Goal: Task Accomplishment & Management: Use online tool/utility

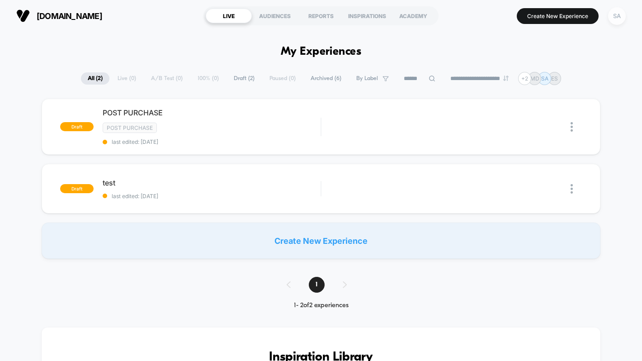
click at [620, 17] on div "SA" at bounding box center [617, 16] width 18 height 18
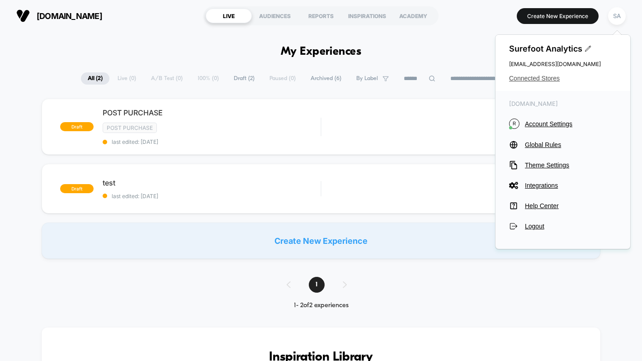
click at [550, 78] on span "Connected Stores" at bounding box center [563, 78] width 108 height 7
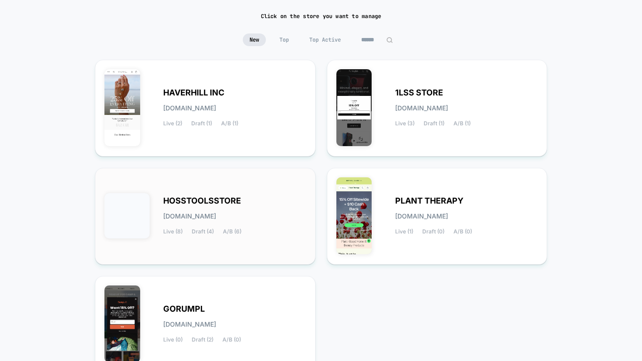
click at [278, 186] on div "HOSSTOOLSSTORE hosstoolsstore.myshopify.com Live (8) Draft (4) A/B (6)" at bounding box center [205, 216] width 202 height 78
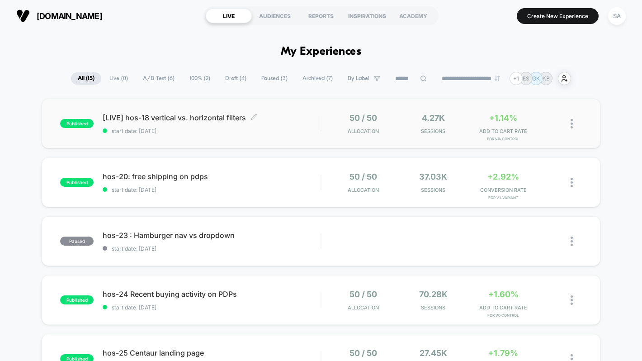
click at [169, 119] on span "[LIVE] hos-18 vertical vs. horizontal filters Click to edit experience details" at bounding box center [212, 117] width 218 height 9
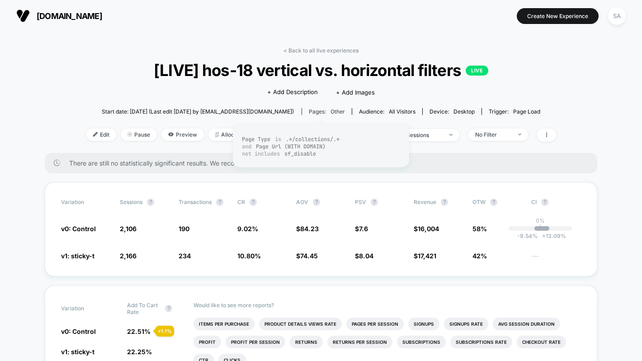
click at [331, 109] on span "other" at bounding box center [338, 111] width 14 height 7
click at [331, 113] on span "other" at bounding box center [338, 111] width 14 height 7
click at [549, 133] on icon at bounding box center [546, 134] width 5 height 5
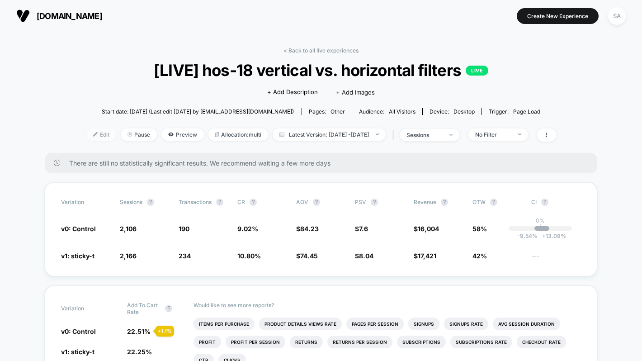
click at [86, 136] on span "Edit" at bounding box center [101, 134] width 30 height 12
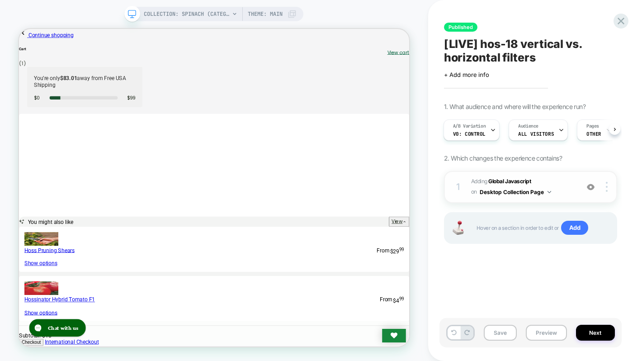
click at [547, 192] on button "Desktop Collection Page" at bounding box center [515, 191] width 71 height 11
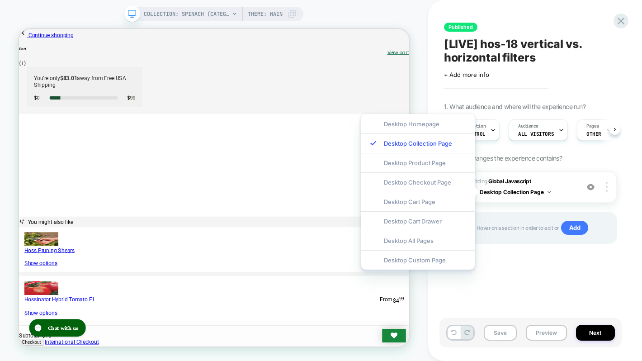
scroll to position [0, 4]
click at [624, 92] on div "Published [LIVE] hos-18 vertical vs. horizontal filters Click to edit experienc…" at bounding box center [535, 180] width 182 height 361
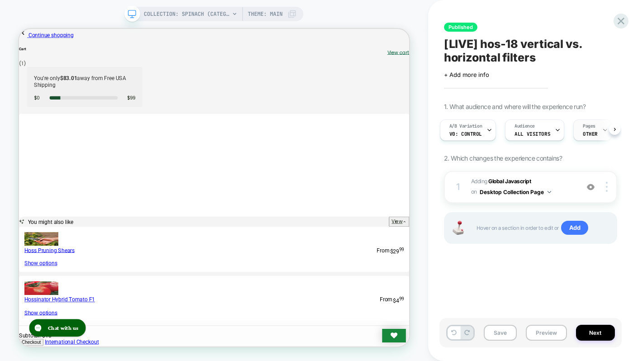
click at [594, 125] on div "Pages OTHER" at bounding box center [590, 130] width 33 height 20
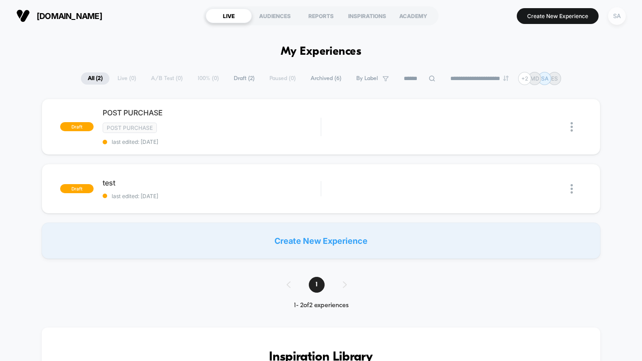
click at [620, 19] on div "SA" at bounding box center [617, 16] width 18 height 18
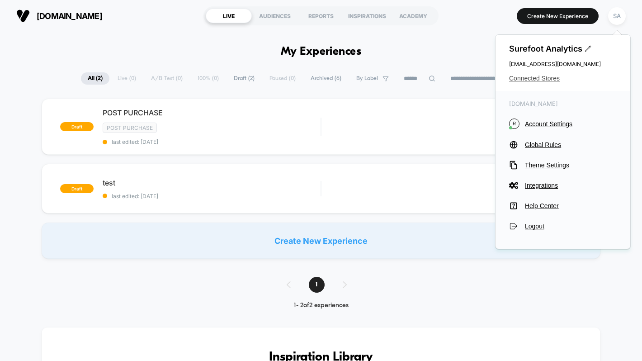
click at [544, 78] on span "Connected Stores" at bounding box center [563, 78] width 108 height 7
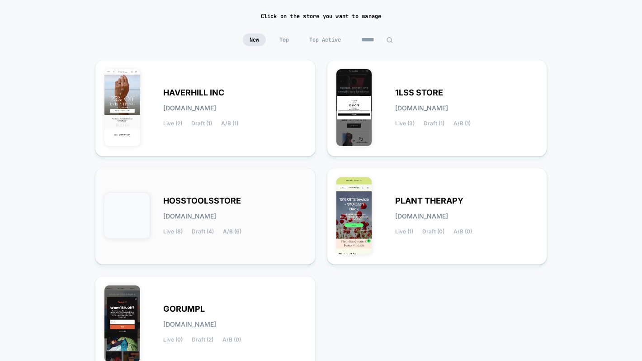
click at [274, 208] on div "HOSSTOOLSSTORE [DOMAIN_NAME] Live (8) Draft (4) A/B (6)" at bounding box center [234, 216] width 143 height 37
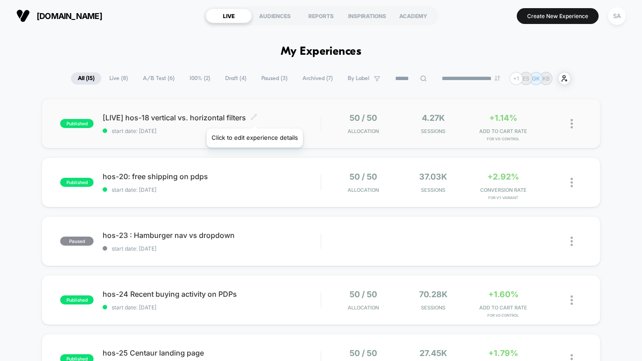
click at [254, 117] on icon at bounding box center [253, 116] width 5 height 5
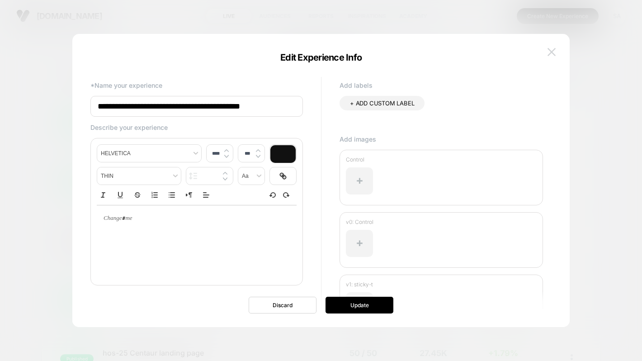
click at [551, 55] on img at bounding box center [552, 52] width 8 height 8
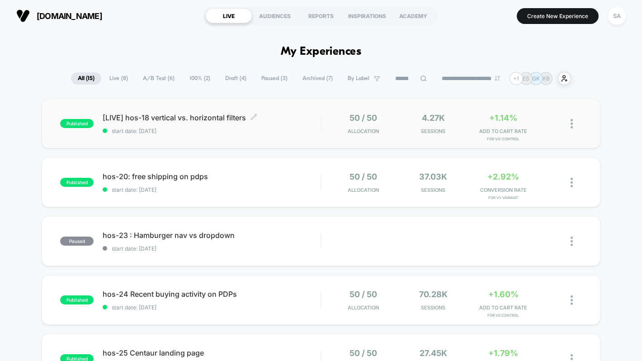
click at [162, 112] on div "published [LIVE] hos-18 vertical vs. horizontal filters Click to edit experienc…" at bounding box center [321, 124] width 558 height 50
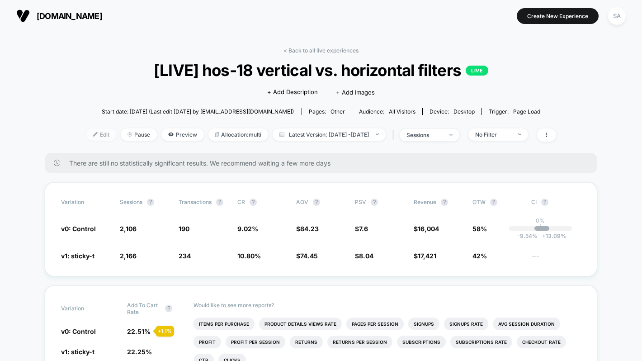
click at [94, 132] on span "Edit" at bounding box center [101, 134] width 30 height 12
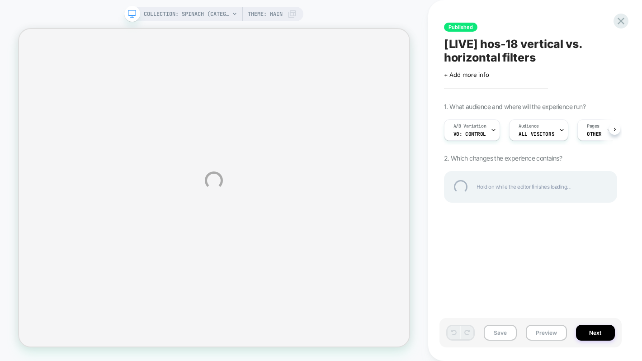
click at [595, 132] on div "COLLECTION: Spinach (Category) COLLECTION: Spinach (Category) Theme: MAIN Publi…" at bounding box center [321, 180] width 642 height 361
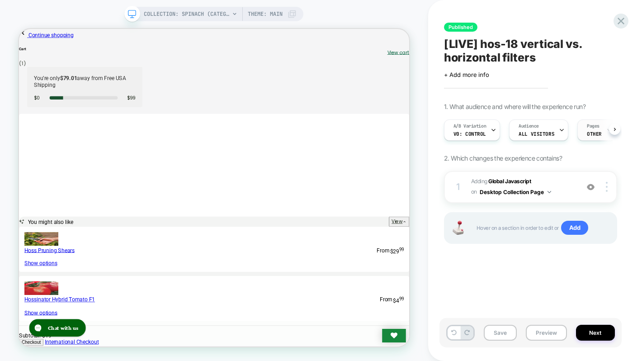
scroll to position [0, 0]
click at [606, 132] on icon at bounding box center [609, 130] width 6 height 6
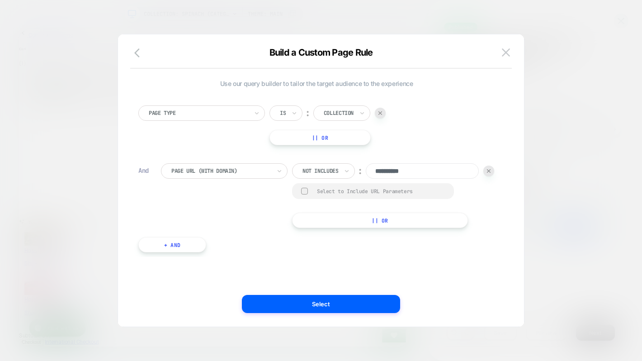
click at [189, 252] on button "+ And" at bounding box center [172, 244] width 68 height 15
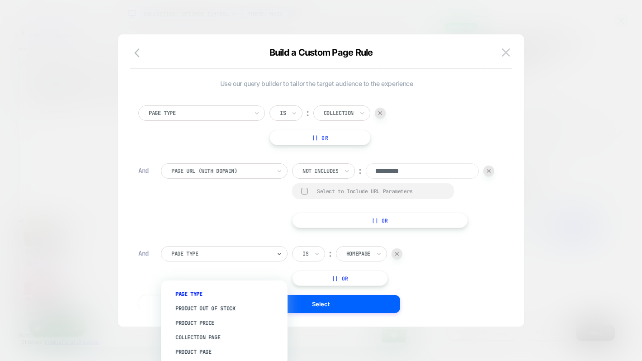
click at [227, 258] on div at bounding box center [220, 254] width 99 height 8
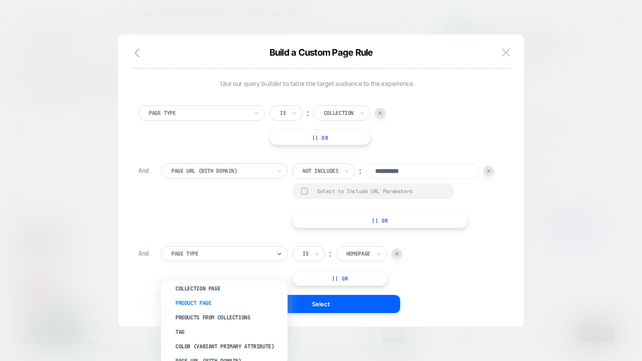
scroll to position [57, 0]
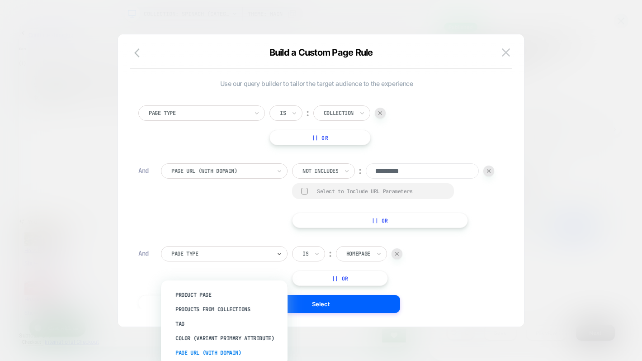
click at [243, 355] on div "Page Url (WITH DOMAIN)" at bounding box center [229, 352] width 118 height 14
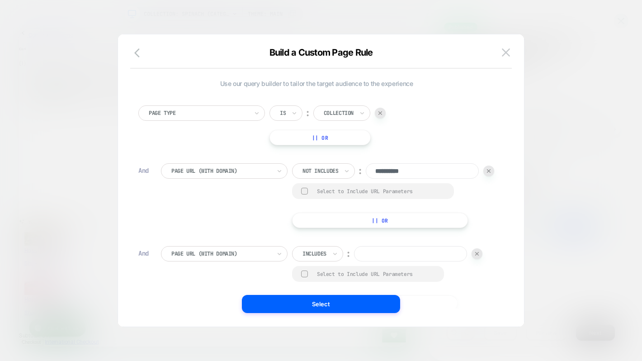
click at [318, 259] on div "Includes" at bounding box center [315, 254] width 26 height 10
click at [331, 261] on div "Includes" at bounding box center [317, 253] width 51 height 15
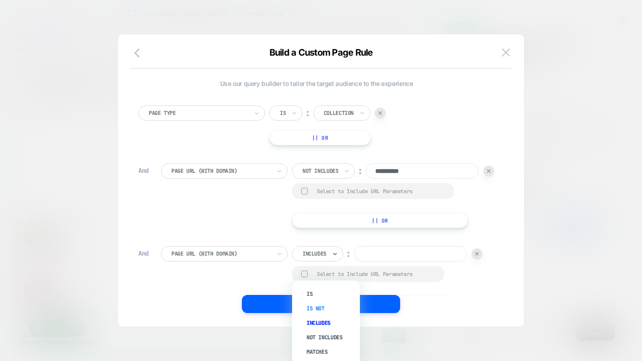
click at [331, 308] on div "Is not" at bounding box center [330, 308] width 59 height 14
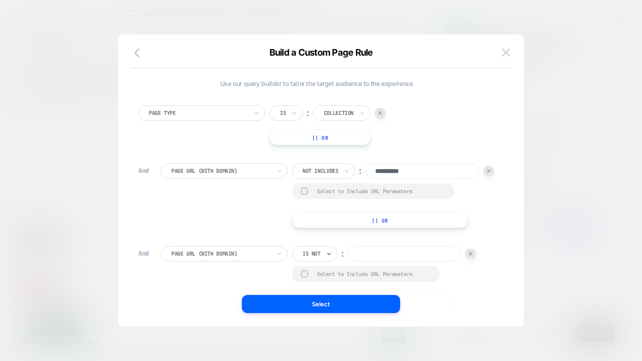
click at [376, 261] on input at bounding box center [404, 253] width 113 height 15
paste input "**********"
type input "**********"
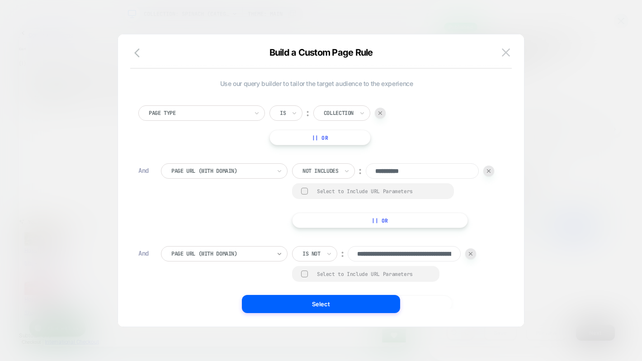
click at [282, 258] on icon at bounding box center [279, 253] width 6 height 9
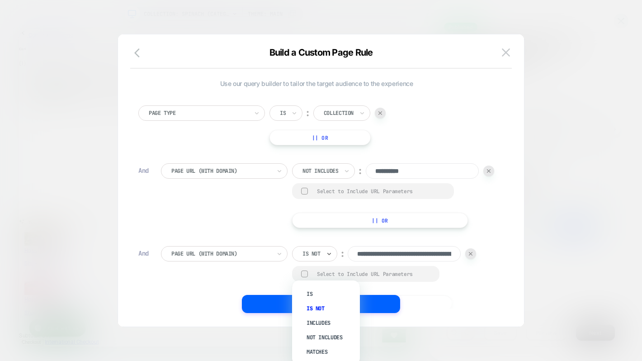
click at [319, 258] on div at bounding box center [312, 254] width 18 height 8
click at [331, 335] on div "Not includes" at bounding box center [330, 337] width 59 height 14
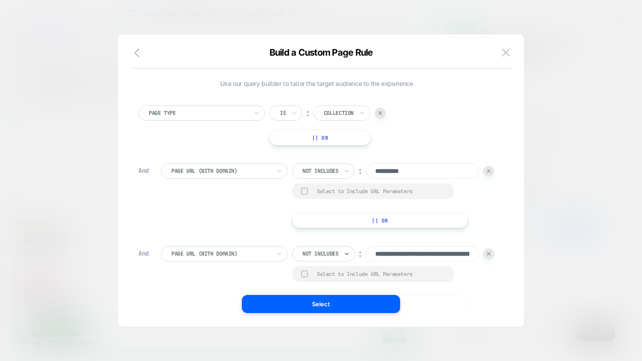
click at [427, 265] on div "**********" at bounding box center [328, 278] width 334 height 65
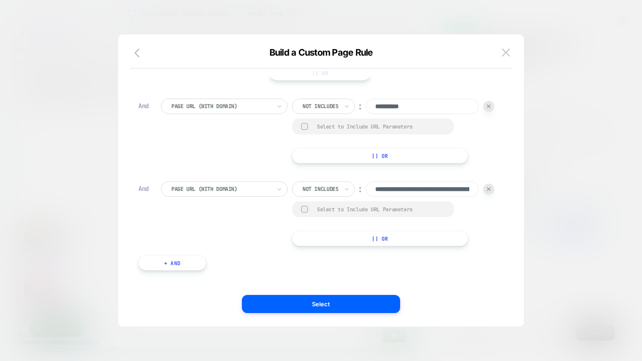
scroll to position [94, 0]
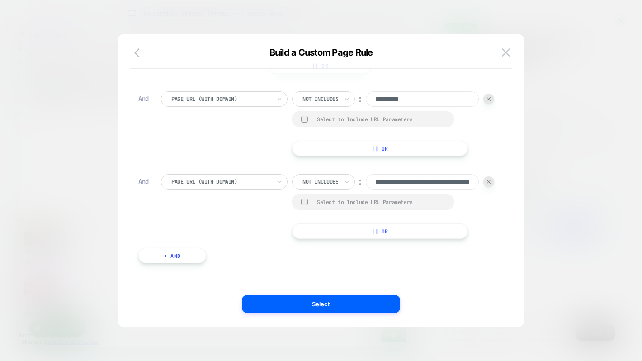
click at [195, 256] on button "+ And" at bounding box center [172, 255] width 68 height 15
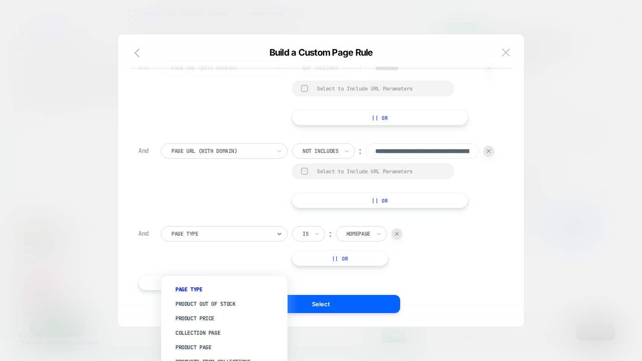
click at [208, 238] on div at bounding box center [220, 234] width 99 height 8
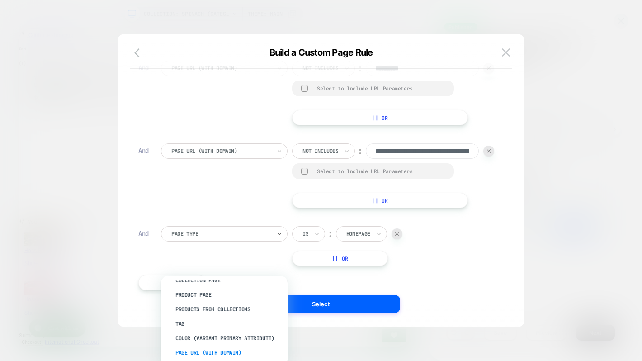
click at [217, 355] on div "Page Url (WITH DOMAIN)" at bounding box center [229, 352] width 118 height 14
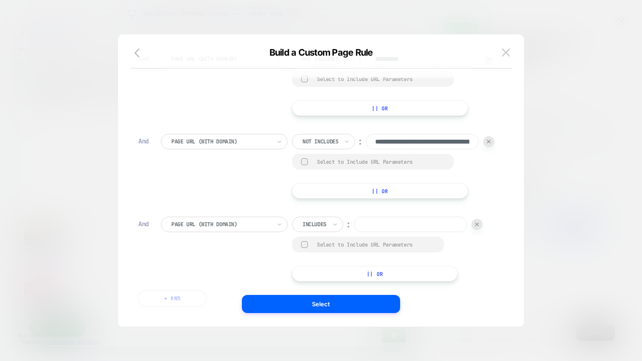
scroll to position [108, 0]
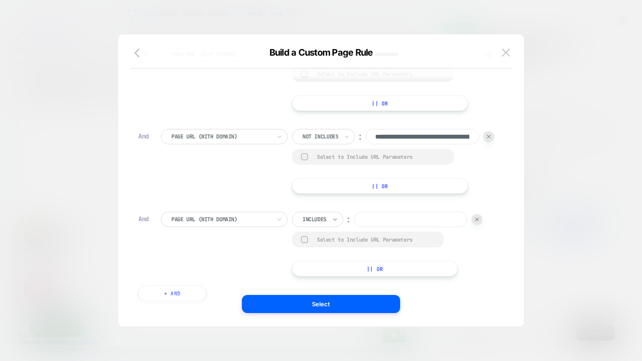
click at [333, 224] on icon at bounding box center [335, 219] width 6 height 9
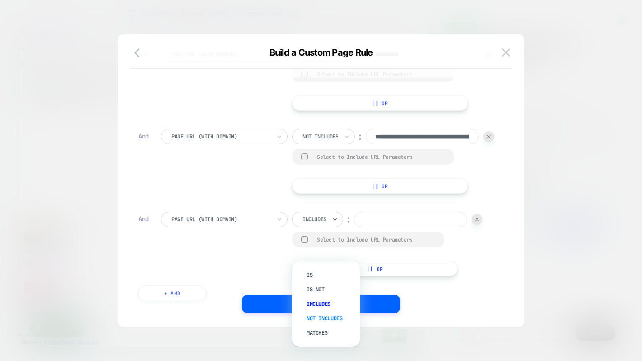
click at [332, 317] on div "Not includes" at bounding box center [330, 318] width 59 height 14
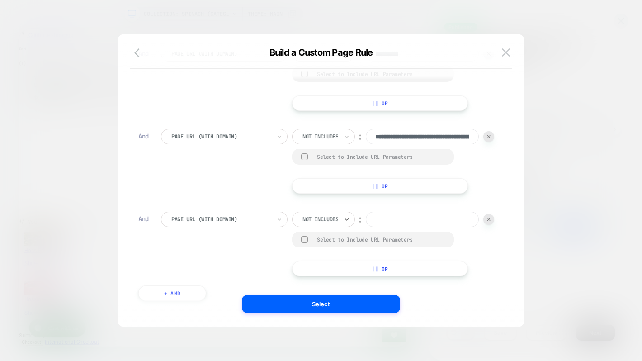
click at [366, 227] on input at bounding box center [422, 219] width 113 height 15
paste input "**********"
type input "**********"
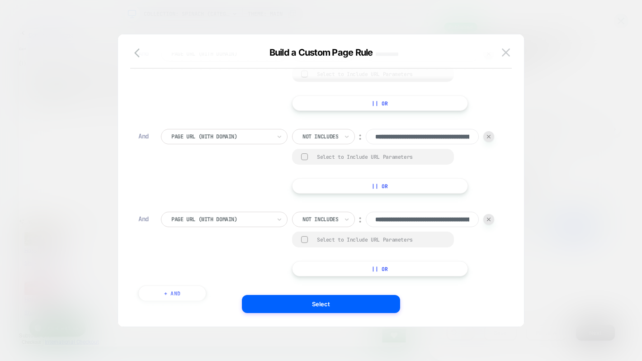
click at [301, 160] on div at bounding box center [304, 156] width 7 height 7
click at [301, 243] on div at bounding box center [304, 239] width 7 height 7
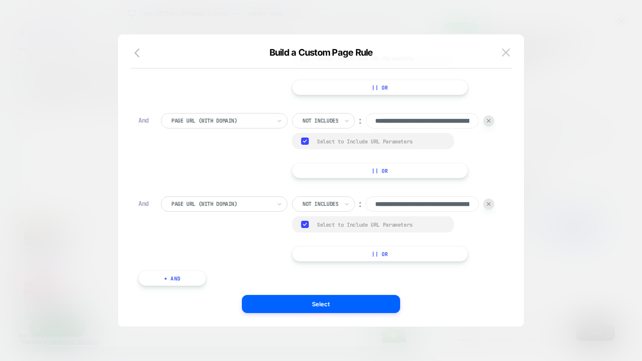
scroll to position [193, 0]
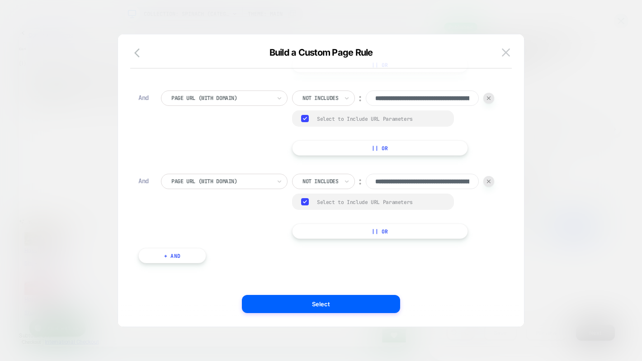
click at [195, 256] on button "+ And" at bounding box center [172, 255] width 68 height 15
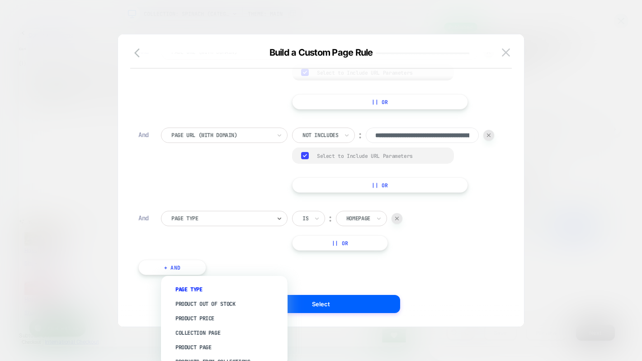
click at [207, 222] on div at bounding box center [220, 218] width 99 height 8
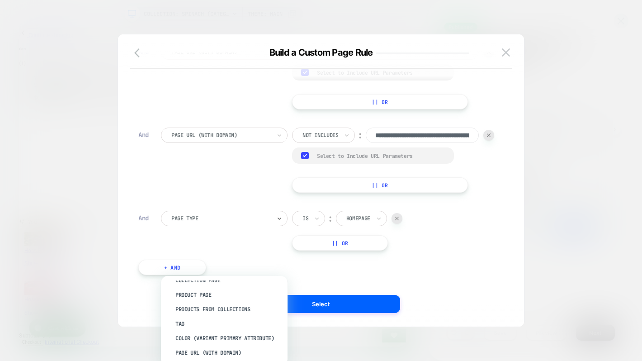
click at [228, 348] on div "Page Url (WITH DOMAIN)" at bounding box center [229, 352] width 118 height 14
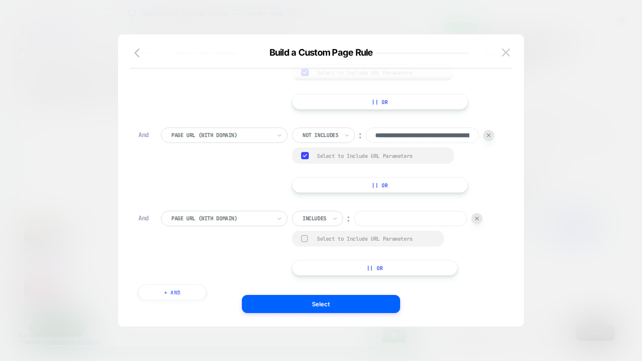
click at [307, 222] on div at bounding box center [315, 218] width 24 height 8
click at [326, 222] on div at bounding box center [315, 218] width 24 height 8
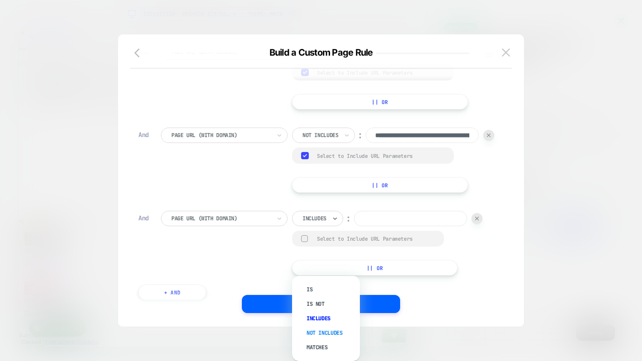
click at [328, 330] on div "Not includes" at bounding box center [330, 333] width 59 height 14
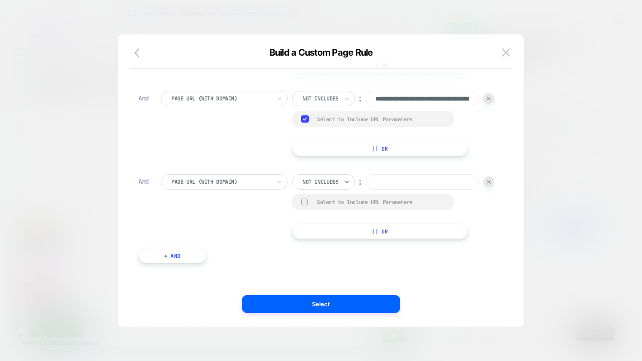
scroll to position [291, 0]
click at [301, 202] on div at bounding box center [304, 202] width 7 height 7
click at [366, 184] on input at bounding box center [422, 181] width 113 height 15
paste input "**********"
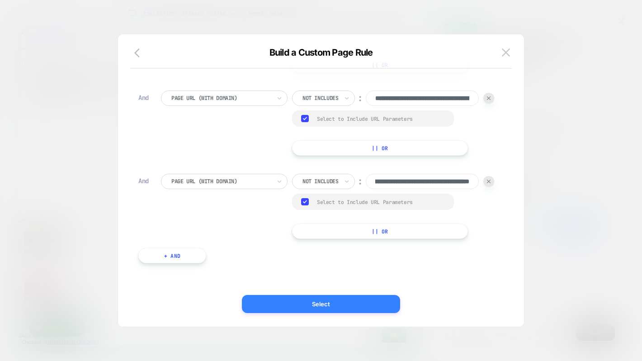
type input "**********"
click at [352, 303] on button "Select" at bounding box center [321, 304] width 158 height 18
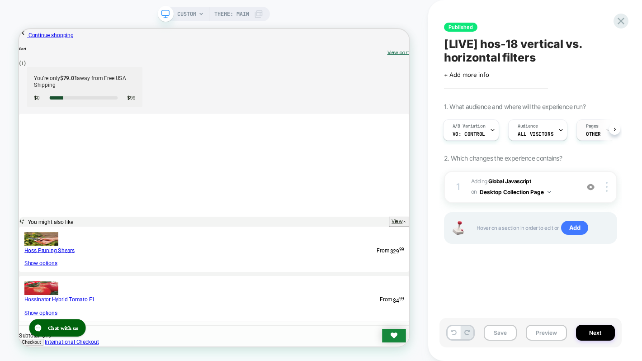
click at [588, 132] on span "OTHER" at bounding box center [593, 134] width 15 height 6
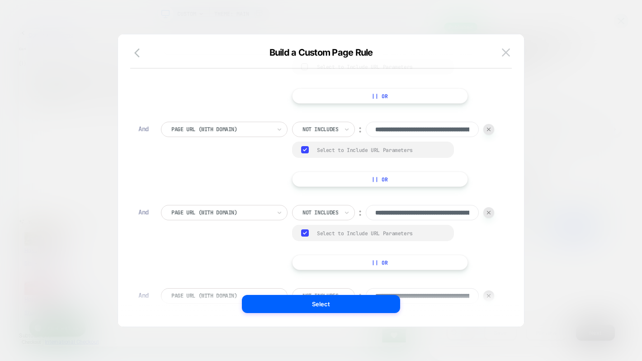
scroll to position [56, 0]
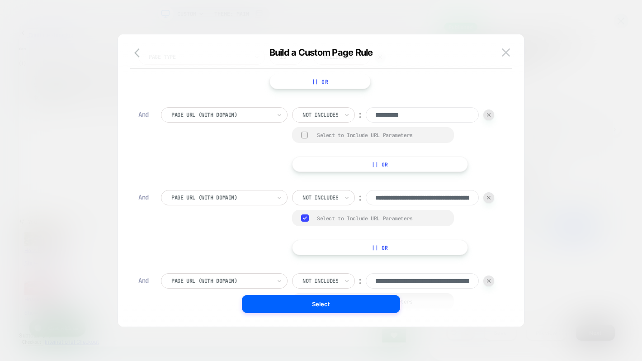
click at [292, 205] on div "Not includes" at bounding box center [323, 197] width 63 height 15
click at [201, 264] on div "Is not" at bounding box center [199, 267] width 59 height 14
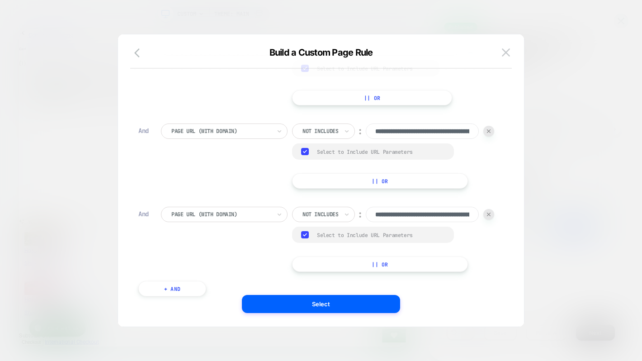
scroll to position [199, 0]
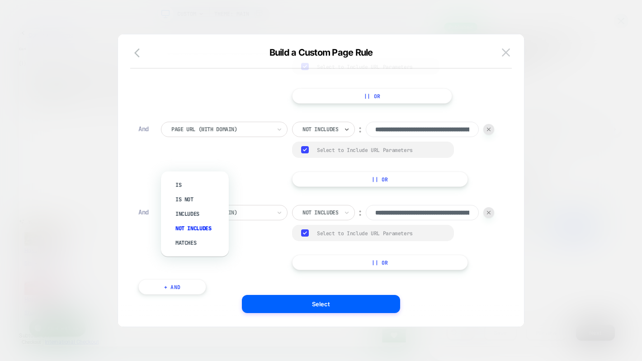
click at [303, 133] on div at bounding box center [321, 129] width 36 height 8
click at [201, 197] on div "Is not" at bounding box center [199, 199] width 59 height 14
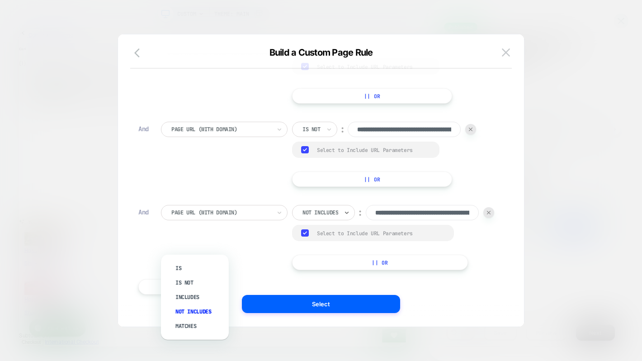
click at [292, 220] on div "Not includes" at bounding box center [323, 212] width 63 height 15
click at [210, 285] on div "Is not" at bounding box center [199, 282] width 59 height 14
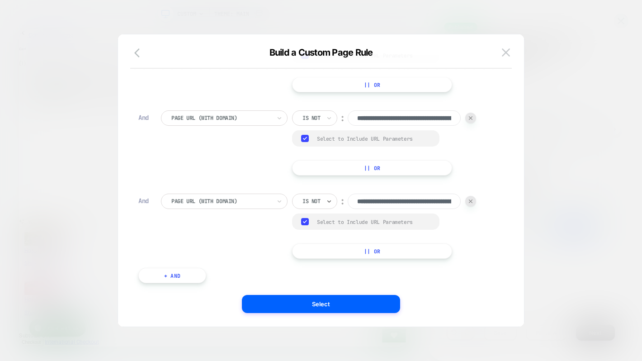
scroll to position [245, 0]
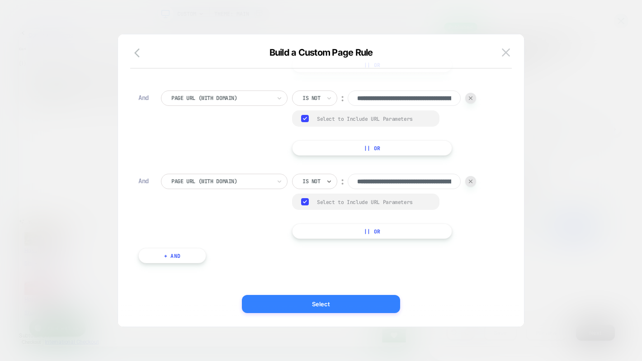
click at [359, 299] on button "Select" at bounding box center [321, 304] width 158 height 18
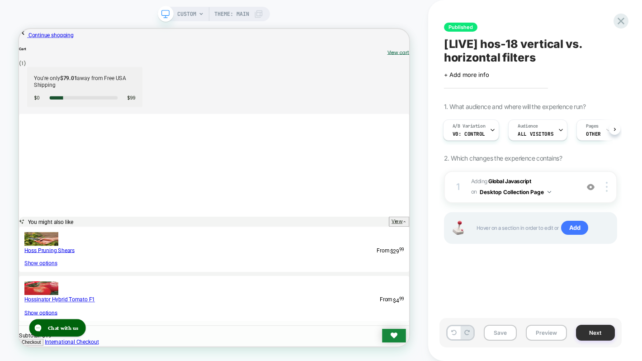
click at [597, 329] on button "Next" at bounding box center [595, 333] width 39 height 16
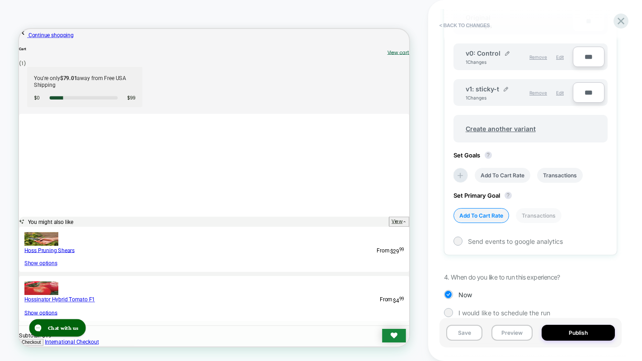
scroll to position [345, 0]
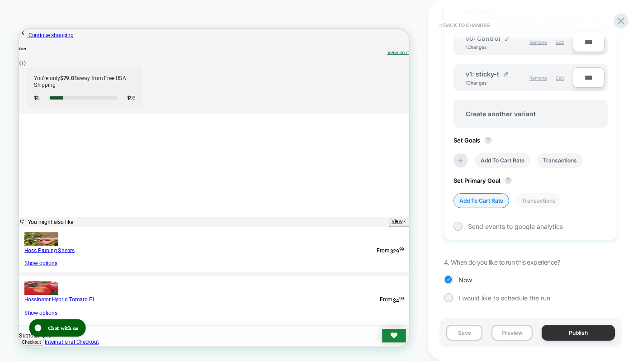
click at [585, 332] on button "Publish" at bounding box center [578, 333] width 73 height 16
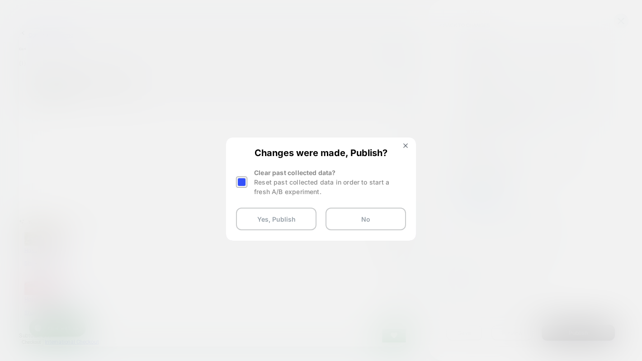
click at [242, 184] on div at bounding box center [241, 181] width 11 height 11
click at [290, 222] on button "Yes, Publish" at bounding box center [276, 219] width 80 height 23
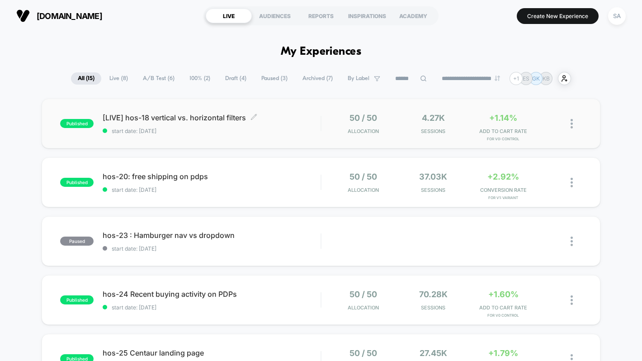
click at [130, 119] on span "[LIVE] hos-18 vertical vs. horizontal filters Click to edit experience details" at bounding box center [212, 117] width 218 height 9
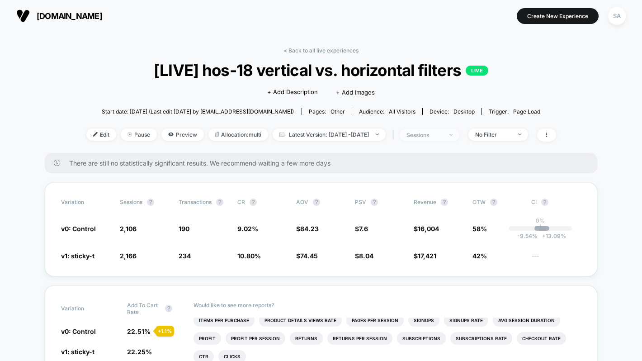
click at [443, 133] on div "sessions" at bounding box center [425, 135] width 36 height 7
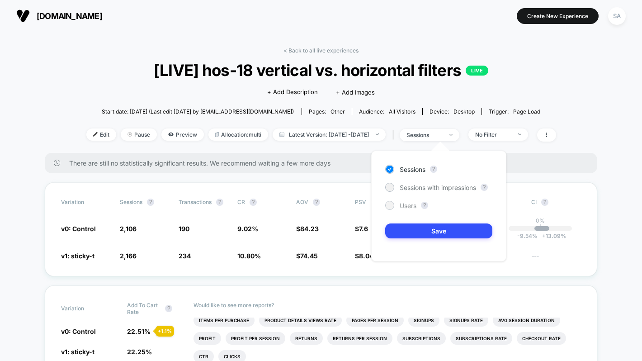
click at [400, 203] on span "Users" at bounding box center [408, 206] width 17 height 8
click at [421, 233] on button "Save" at bounding box center [438, 230] width 107 height 15
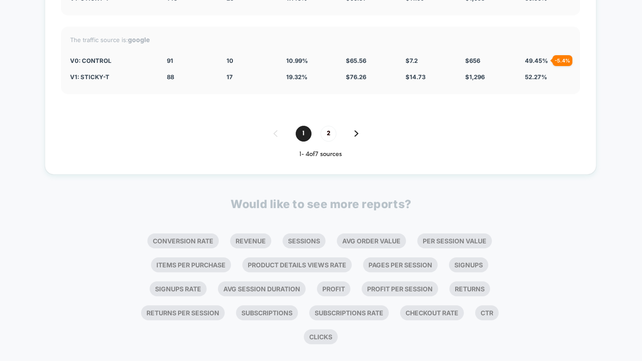
scroll to position [1681, 0]
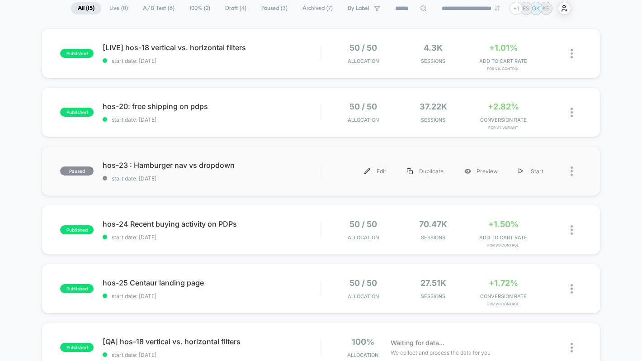
scroll to position [142, 0]
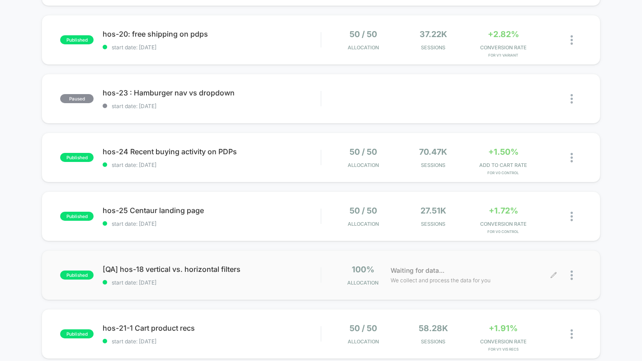
click at [572, 277] on img at bounding box center [572, 274] width 2 height 9
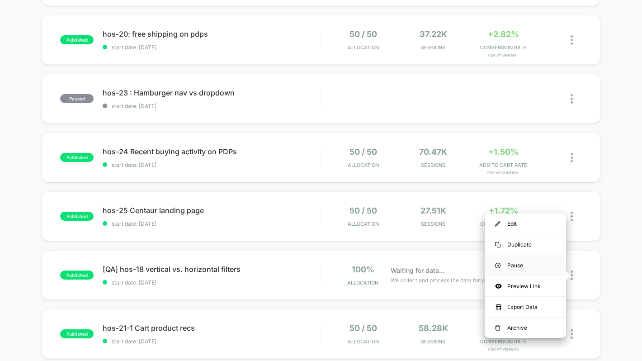
click at [534, 268] on div "Pause" at bounding box center [525, 265] width 81 height 20
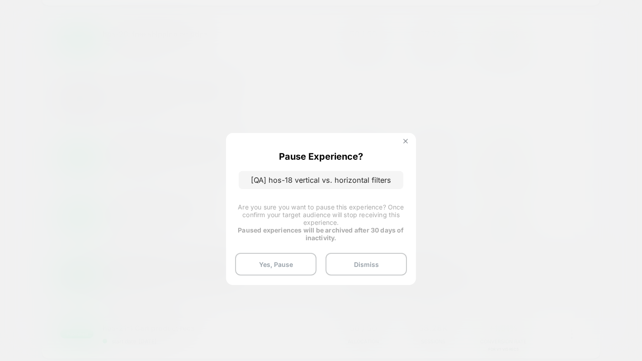
click at [407, 141] on img at bounding box center [405, 141] width 5 height 5
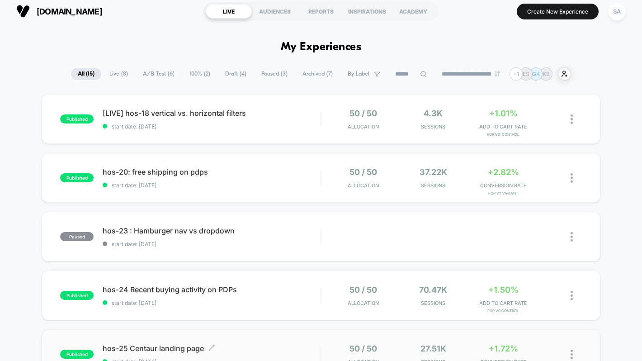
scroll to position [0, 0]
